Goal: Complete application form

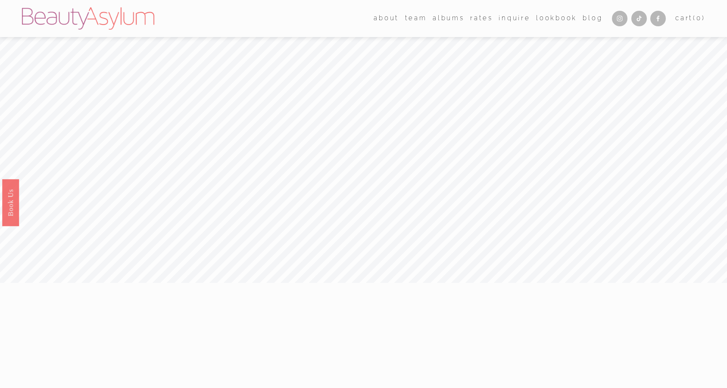
click at [520, 20] on link "Inquire" at bounding box center [514, 18] width 31 height 13
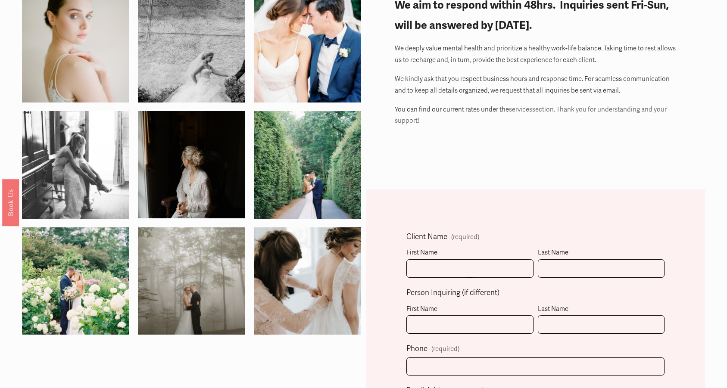
scroll to position [191, 0]
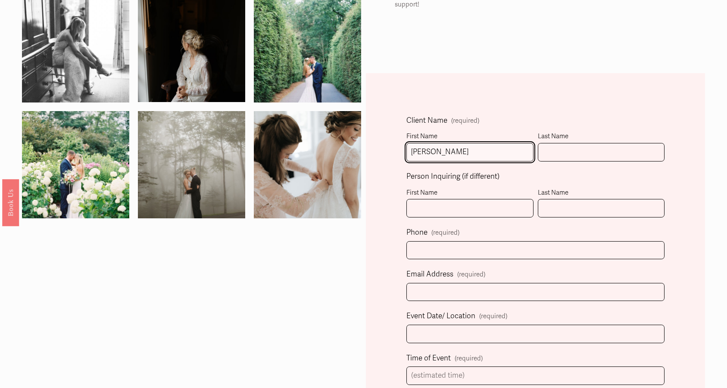
type input "Sarah"
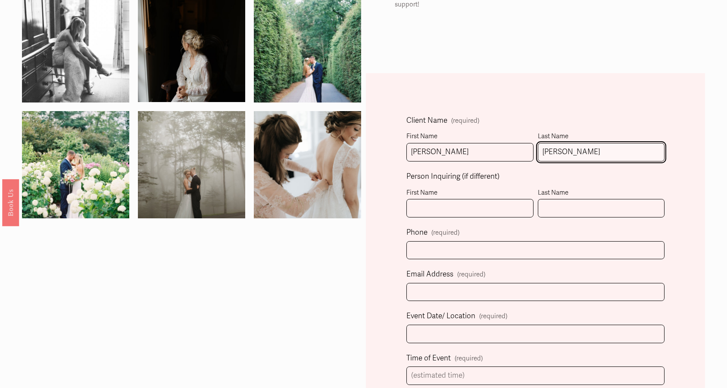
type input "Johnston"
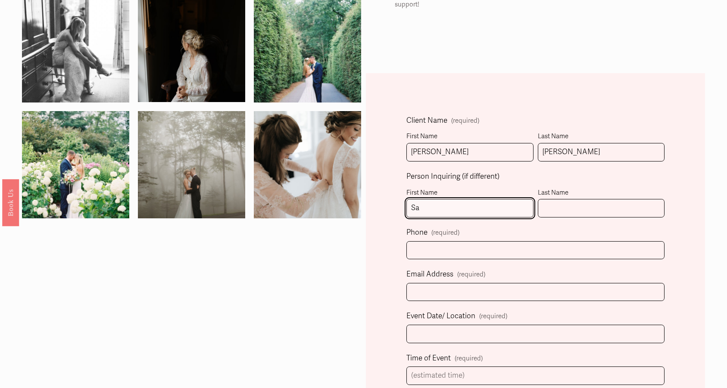
type input "S"
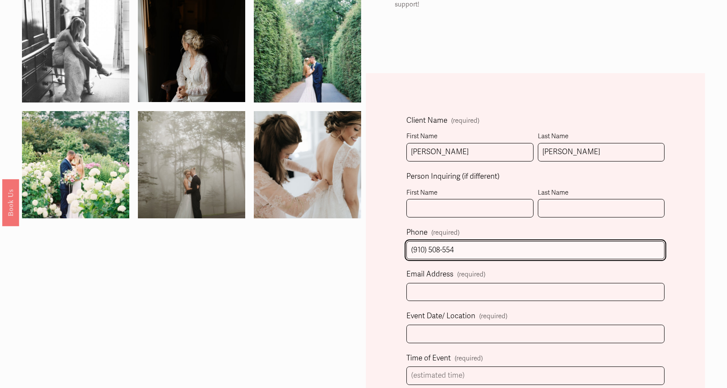
type input "(910) 508-5544"
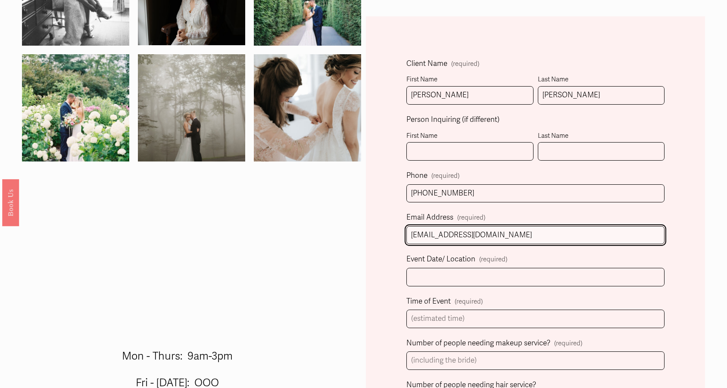
scroll to position [250, 0]
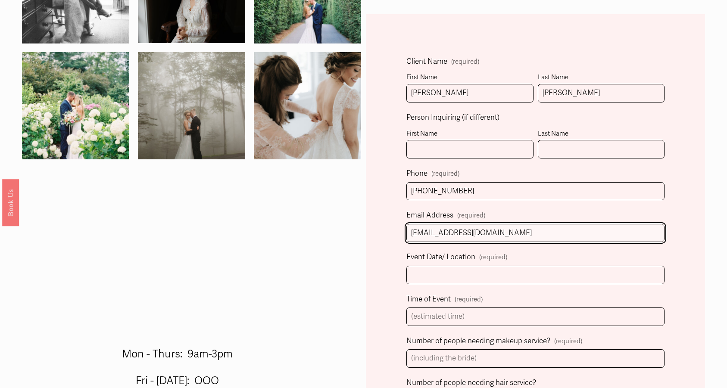
type input "sarahaterzotis@gmail.com"
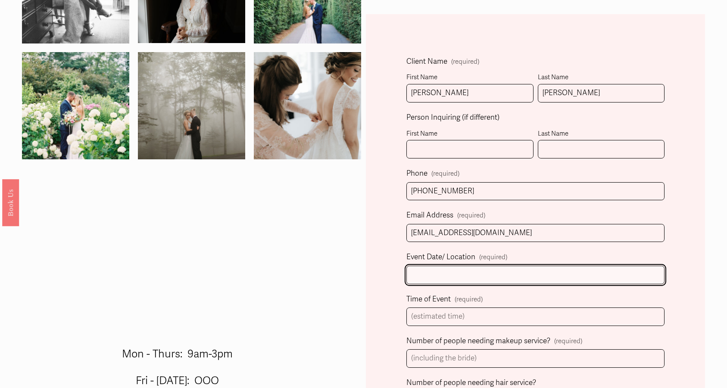
click at [429, 278] on input "Event Date/ Location (required)" at bounding box center [536, 275] width 258 height 19
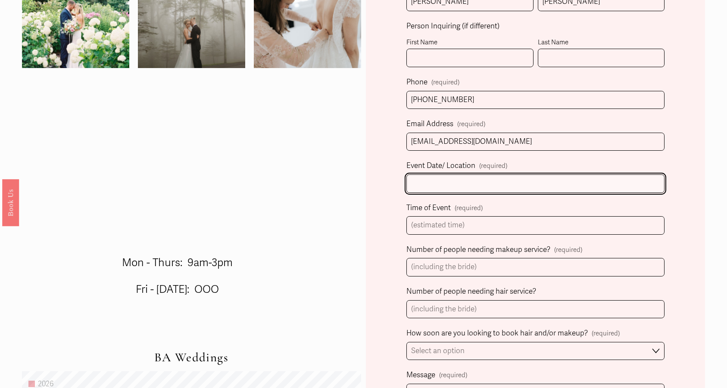
scroll to position [342, 0]
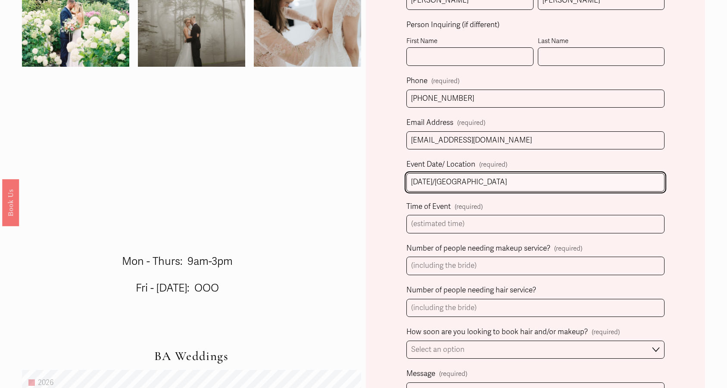
type input "October 18, 2025/Raleigh Renaissance North Hills"
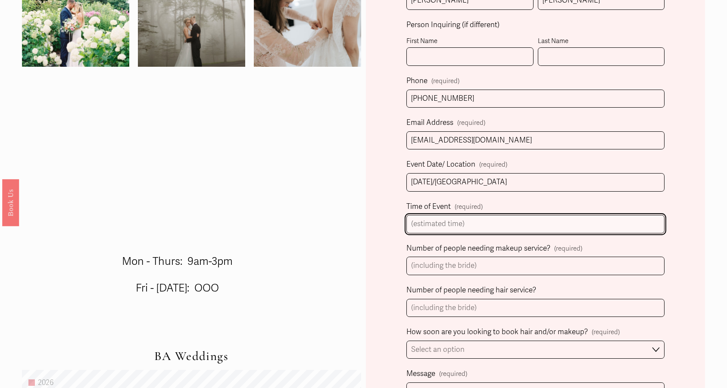
click at [473, 219] on input "Time of Event (required)" at bounding box center [536, 224] width 258 height 19
type input "2pm"
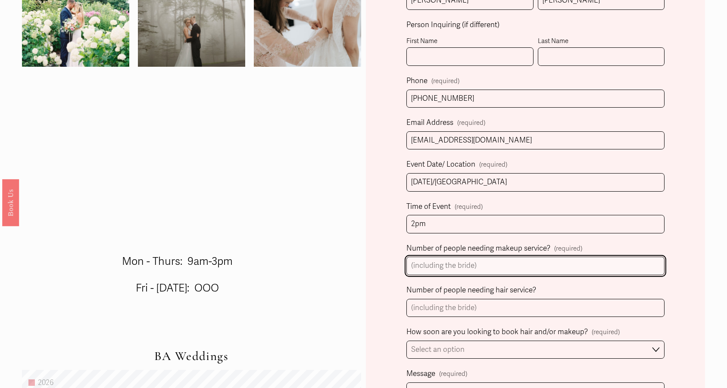
click at [446, 257] on input "Number of people needing makeup service? (required)" at bounding box center [536, 266] width 258 height 19
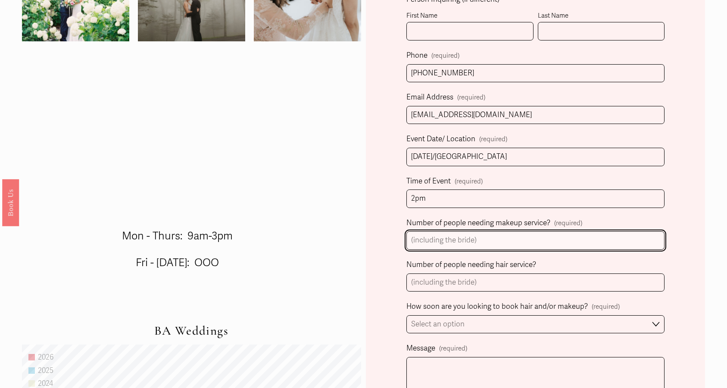
scroll to position [369, 0]
type input "7"
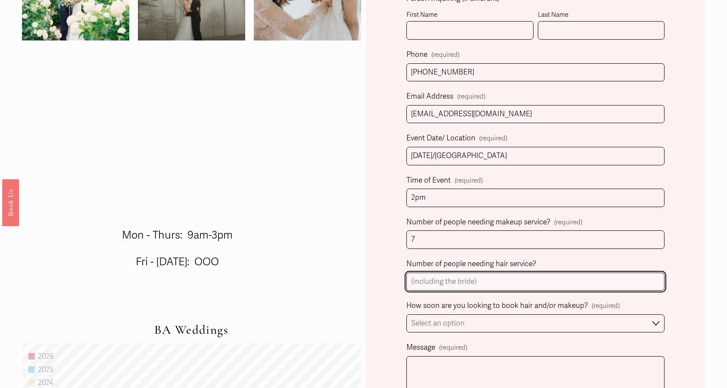
click at [472, 278] on input "Number of people needing hair service?" at bounding box center [536, 282] width 258 height 19
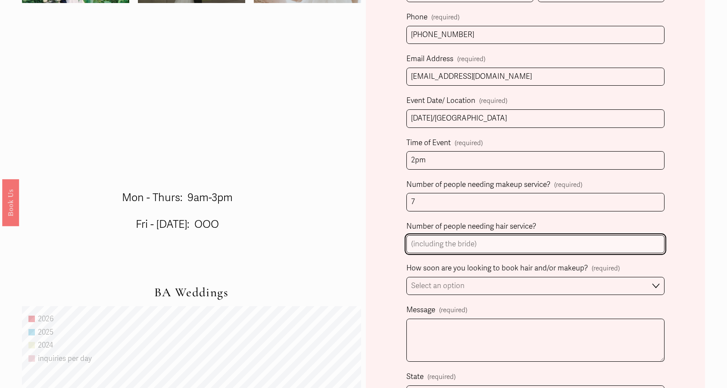
scroll to position [406, 0]
type input "7"
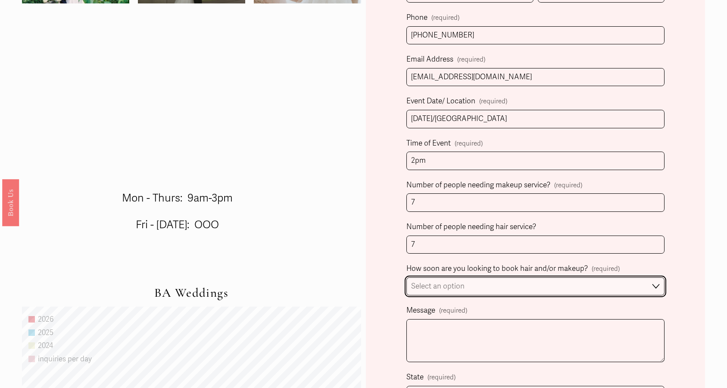
select select "Immediately"
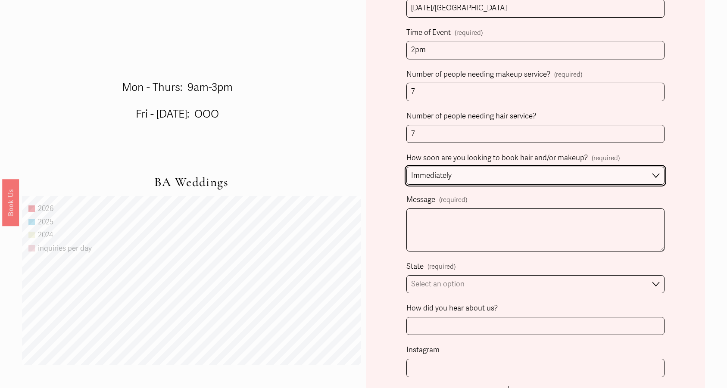
scroll to position [518, 0]
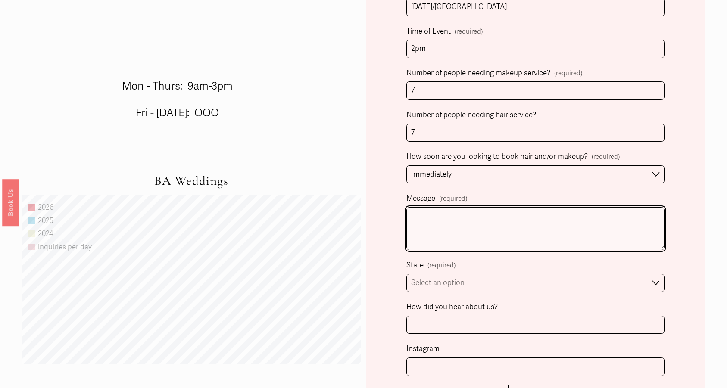
click at [463, 218] on textarea "Message (required)" at bounding box center [536, 228] width 258 height 43
paste textarea "Hi! I know this is last minute but I am very interested in your work! My weddin…"
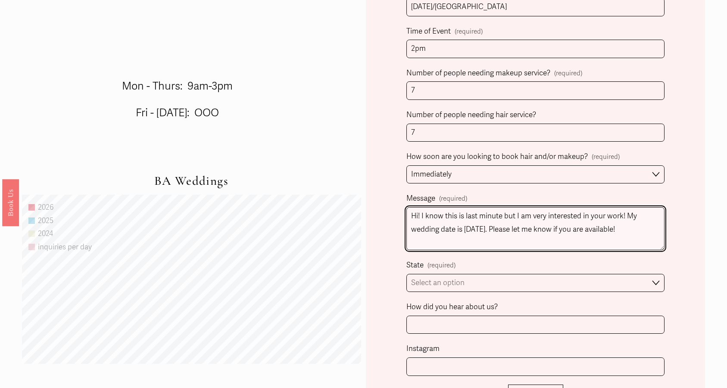
scroll to position [546, 0]
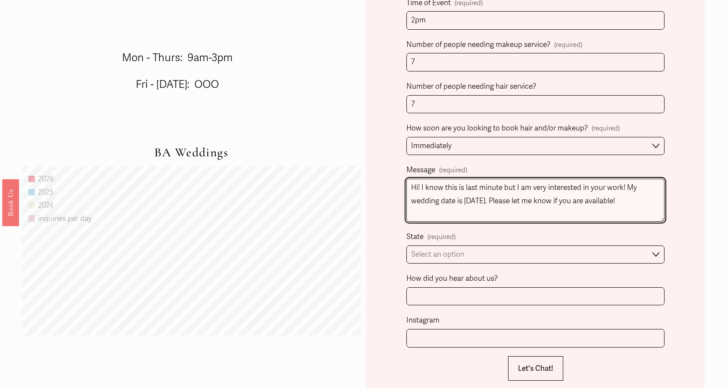
type textarea "Hi! I know this is last minute but I am very interested in your work! My weddin…"
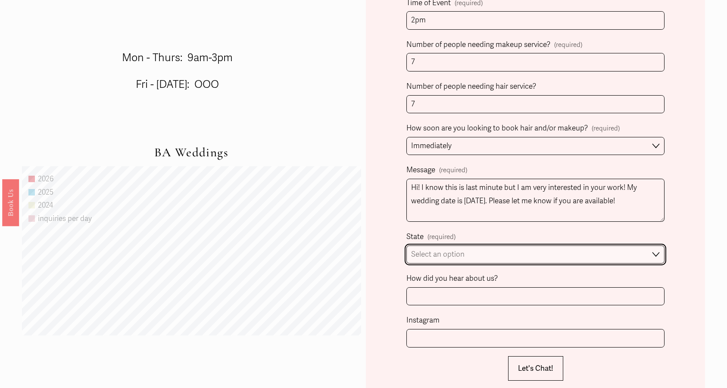
select select "Charlotte, NC"
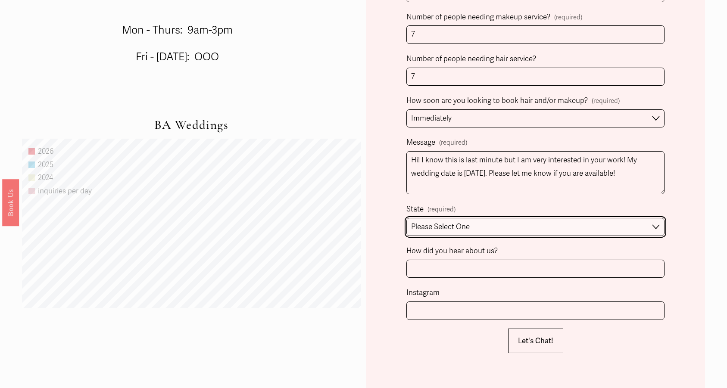
scroll to position [574, 0]
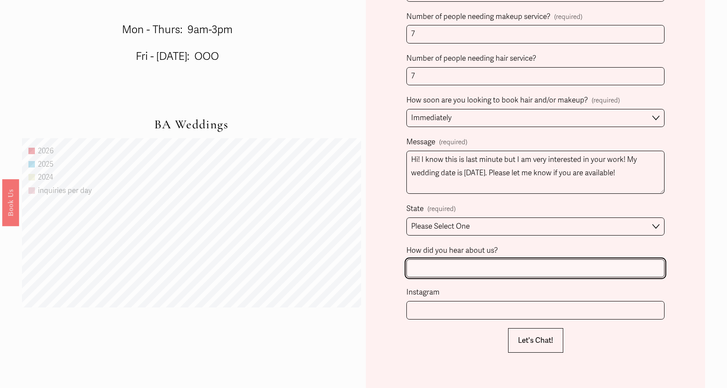
click at [464, 260] on input "How did you hear about us?" at bounding box center [536, 269] width 258 height 19
type input "Google"
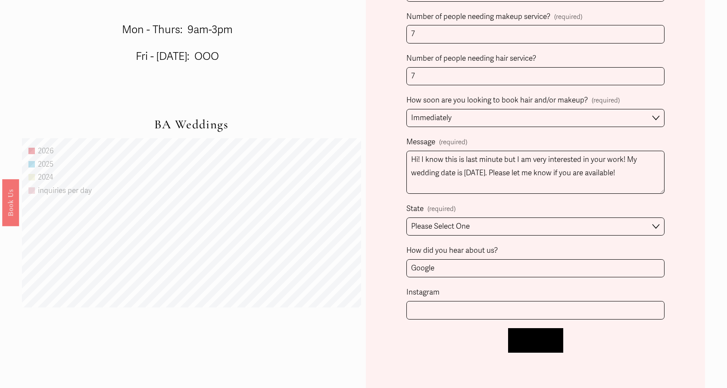
click at [527, 336] on span "Let's Chat!" at bounding box center [535, 340] width 35 height 9
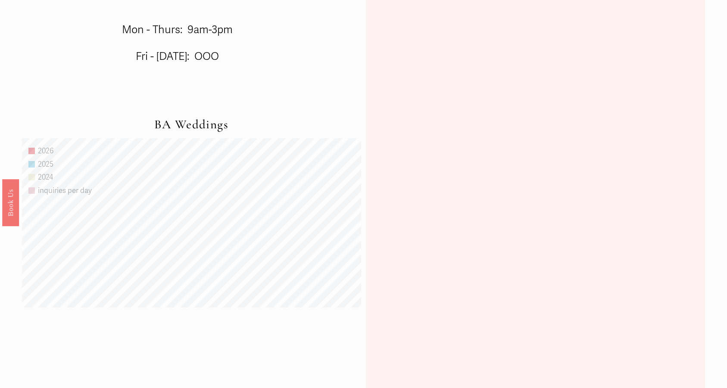
scroll to position [231, 0]
